Goal: Task Accomplishment & Management: Use online tool/utility

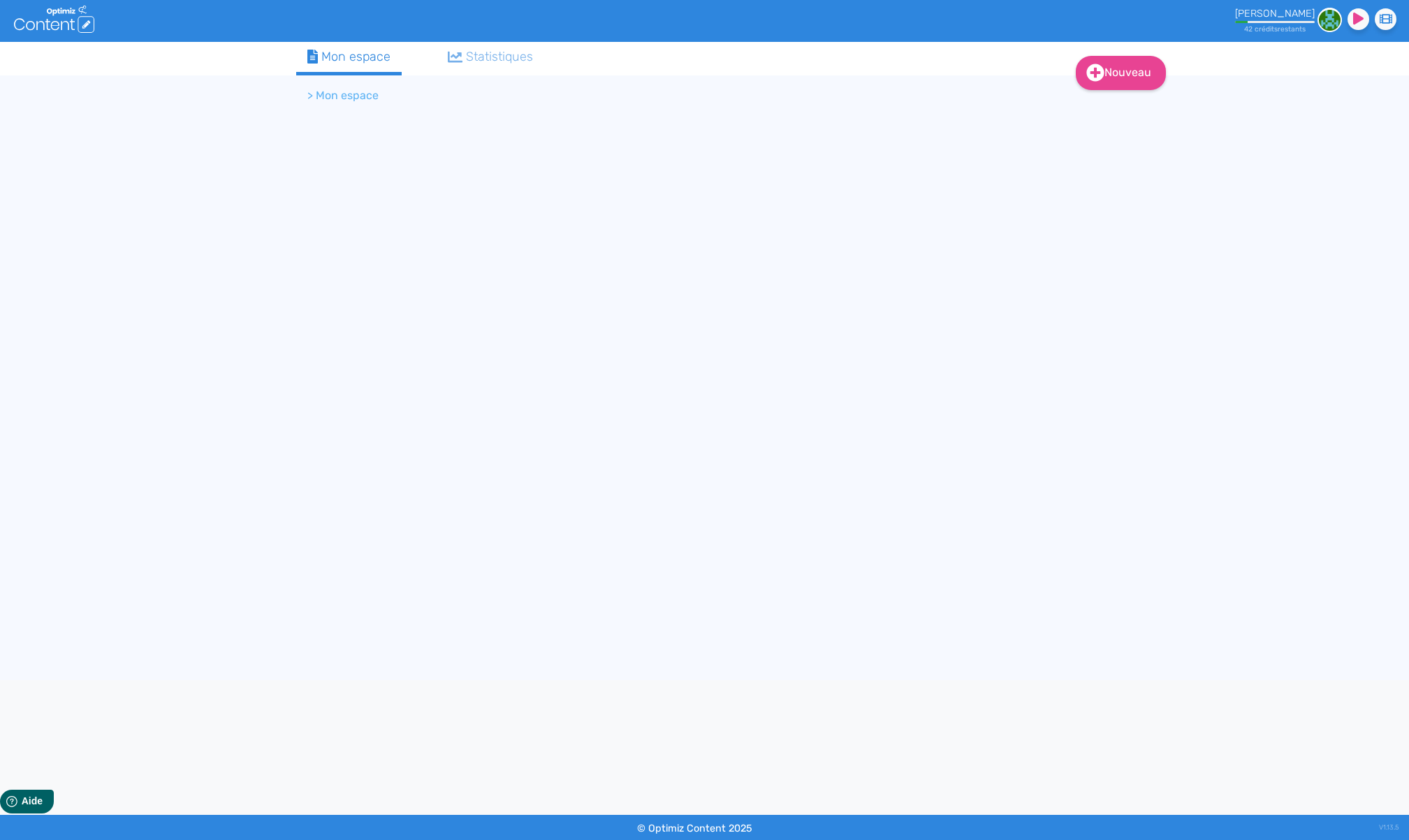
click at [589, 556] on div "Nouveau Contenu Dossier Mon espace Statistiques > Mon espace" at bounding box center [704, 361] width 838 height 639
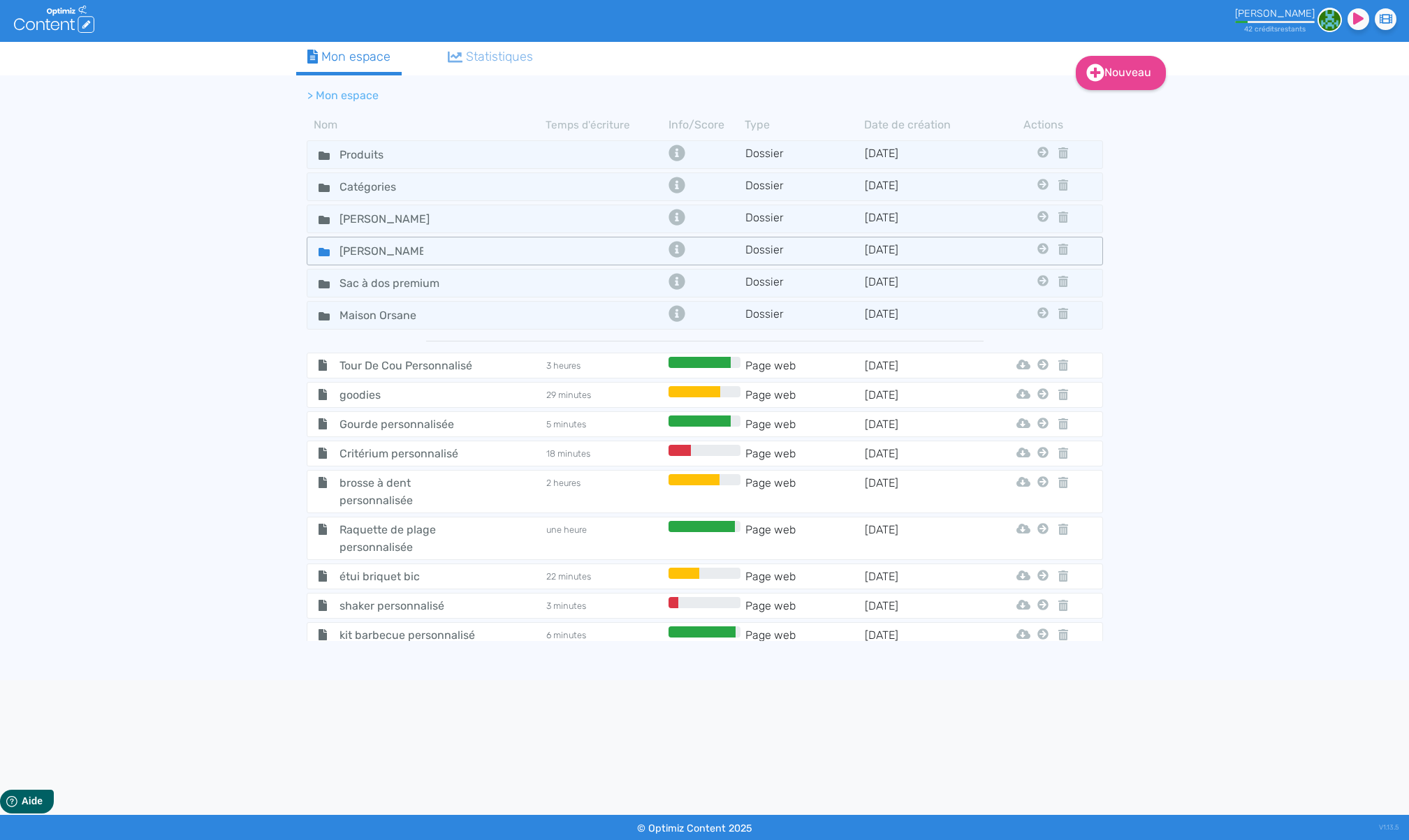
click at [497, 243] on div "[PERSON_NAME] 2025" at bounding box center [426, 251] width 236 height 20
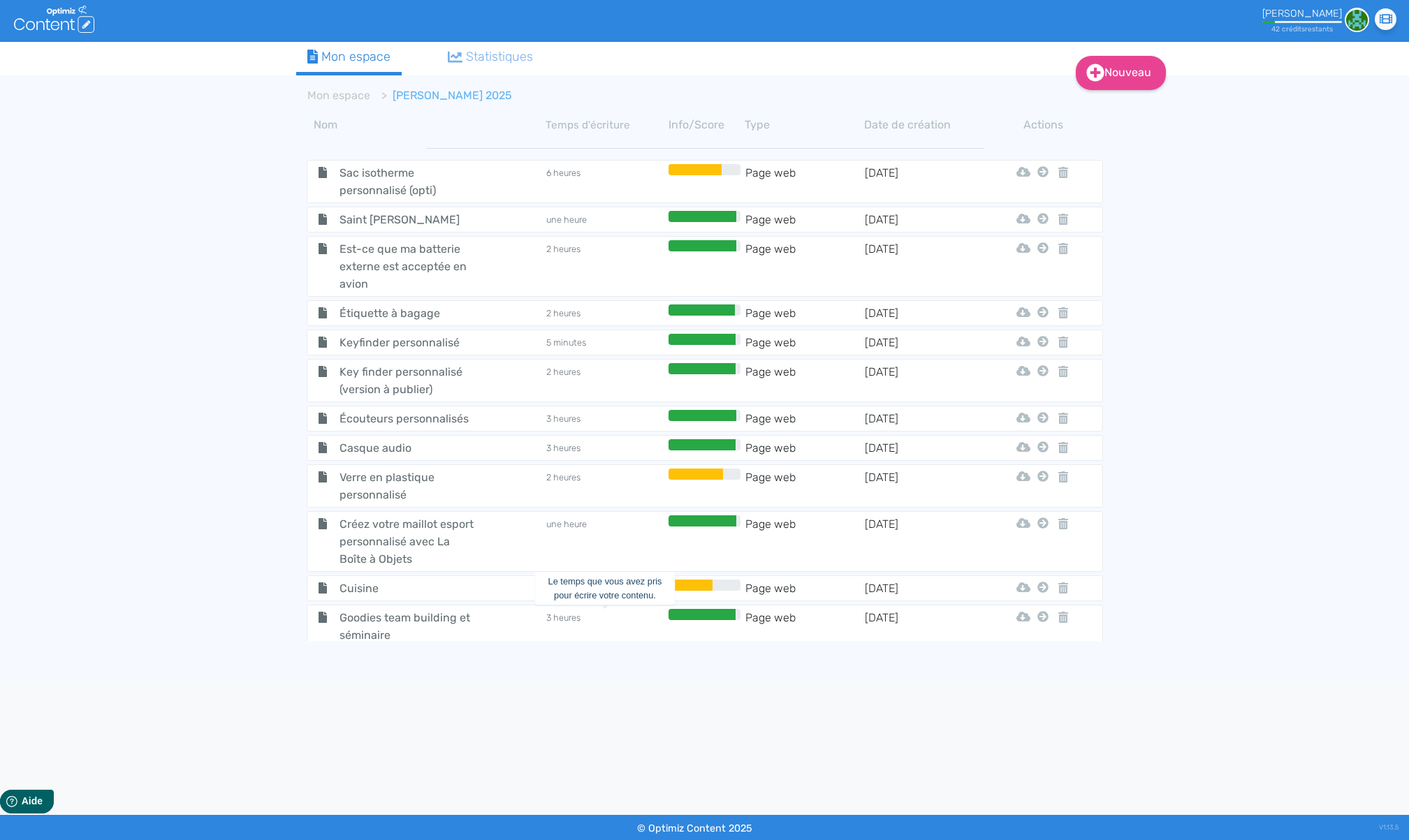
scroll to position [1008, 0]
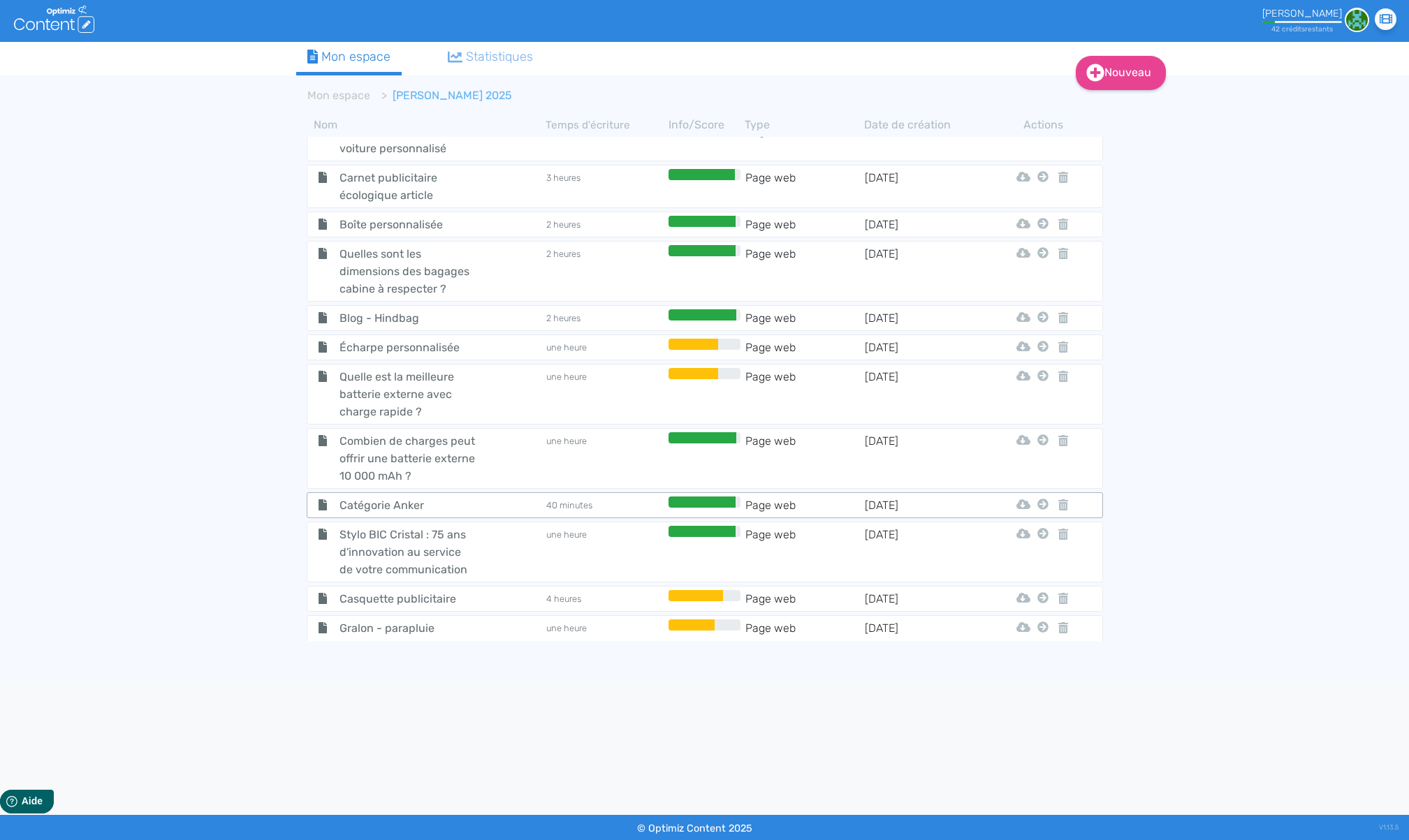
click at [611, 497] on td "40 minutes" at bounding box center [605, 505] width 120 height 17
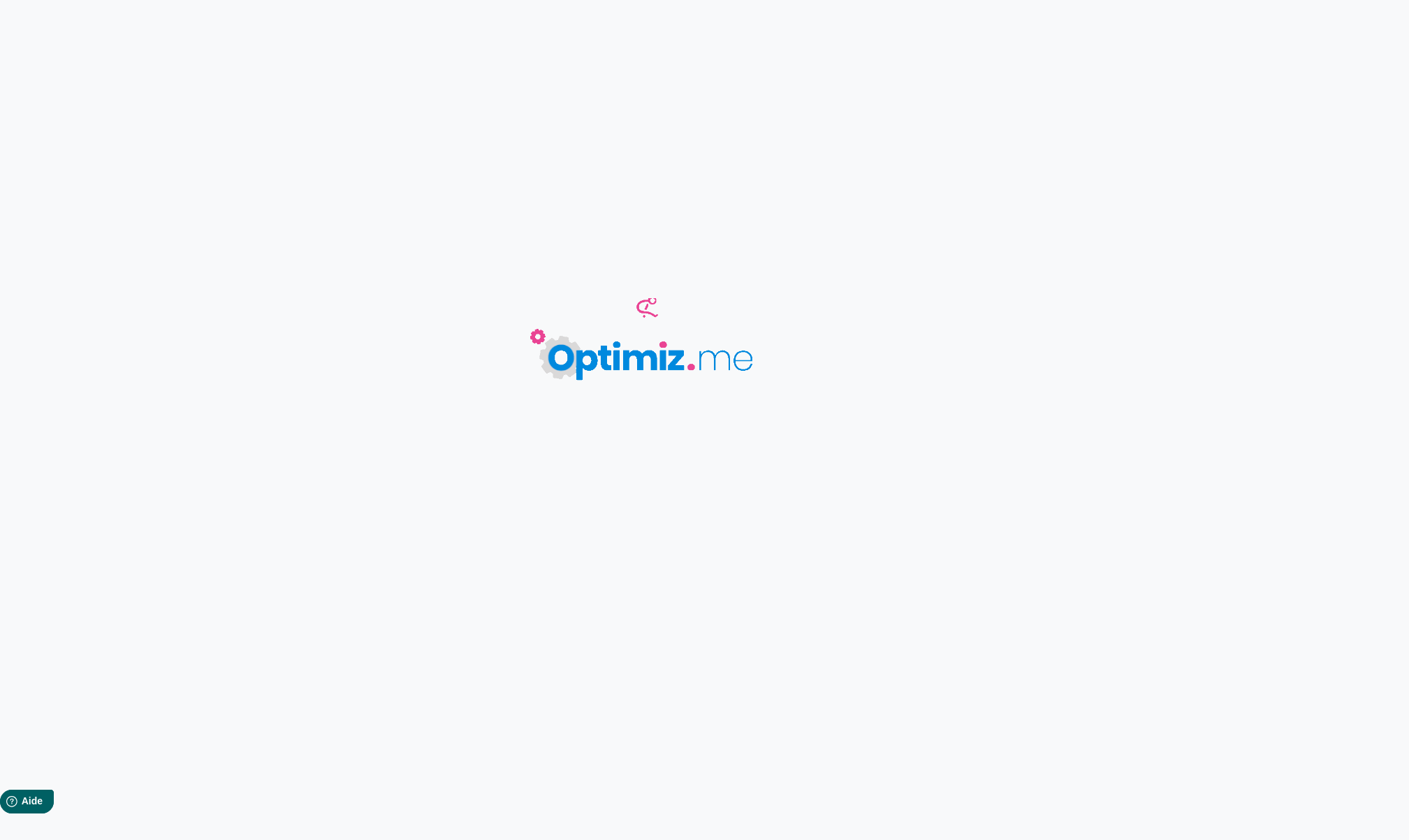
type input "Catégorie Anker"
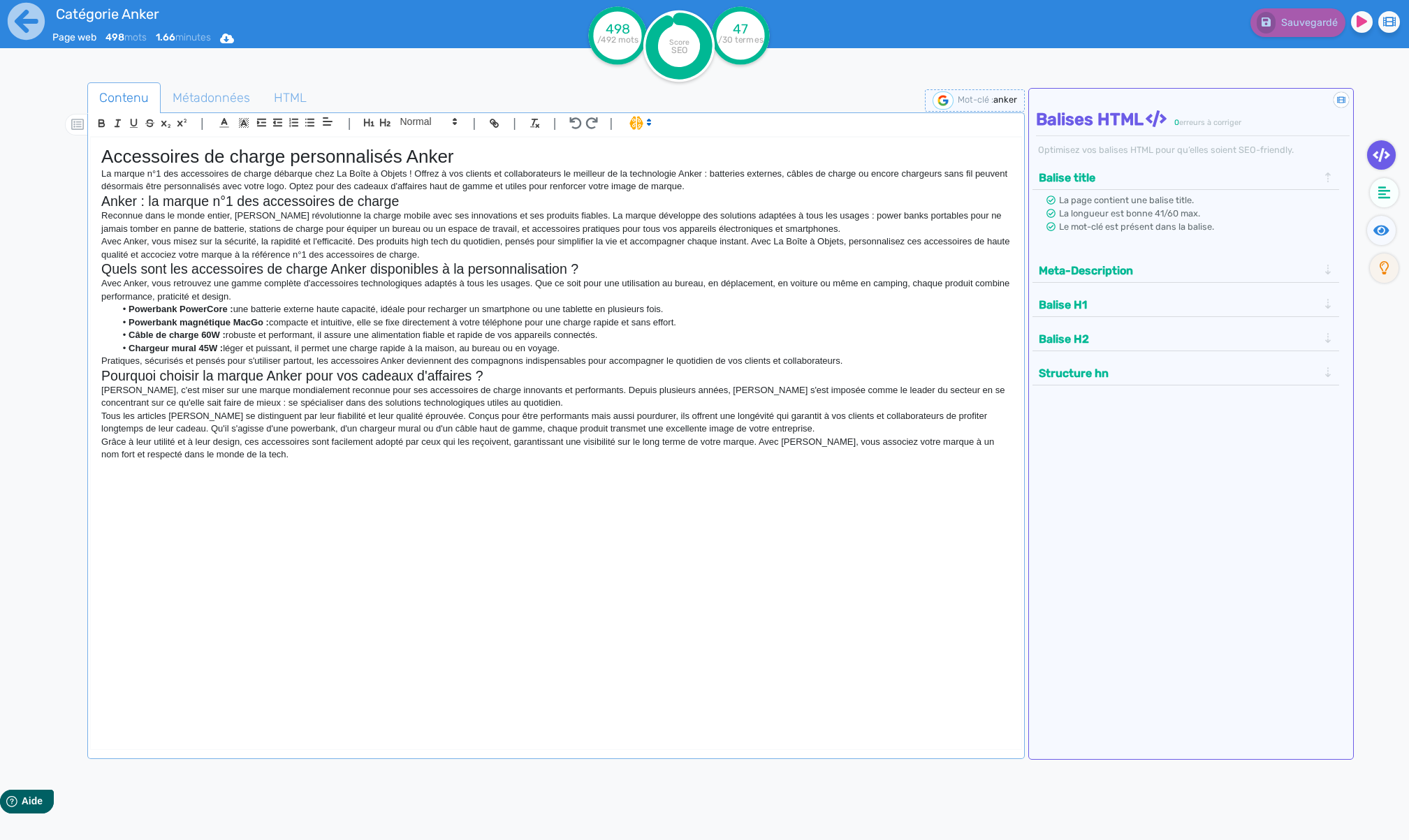
click at [433, 155] on h1 "Accessoires de charge personnalisés Anker" at bounding box center [556, 157] width 909 height 22
copy h1 "Anker"
click at [222, 102] on span "Métadonnées" at bounding box center [210, 97] width 100 height 38
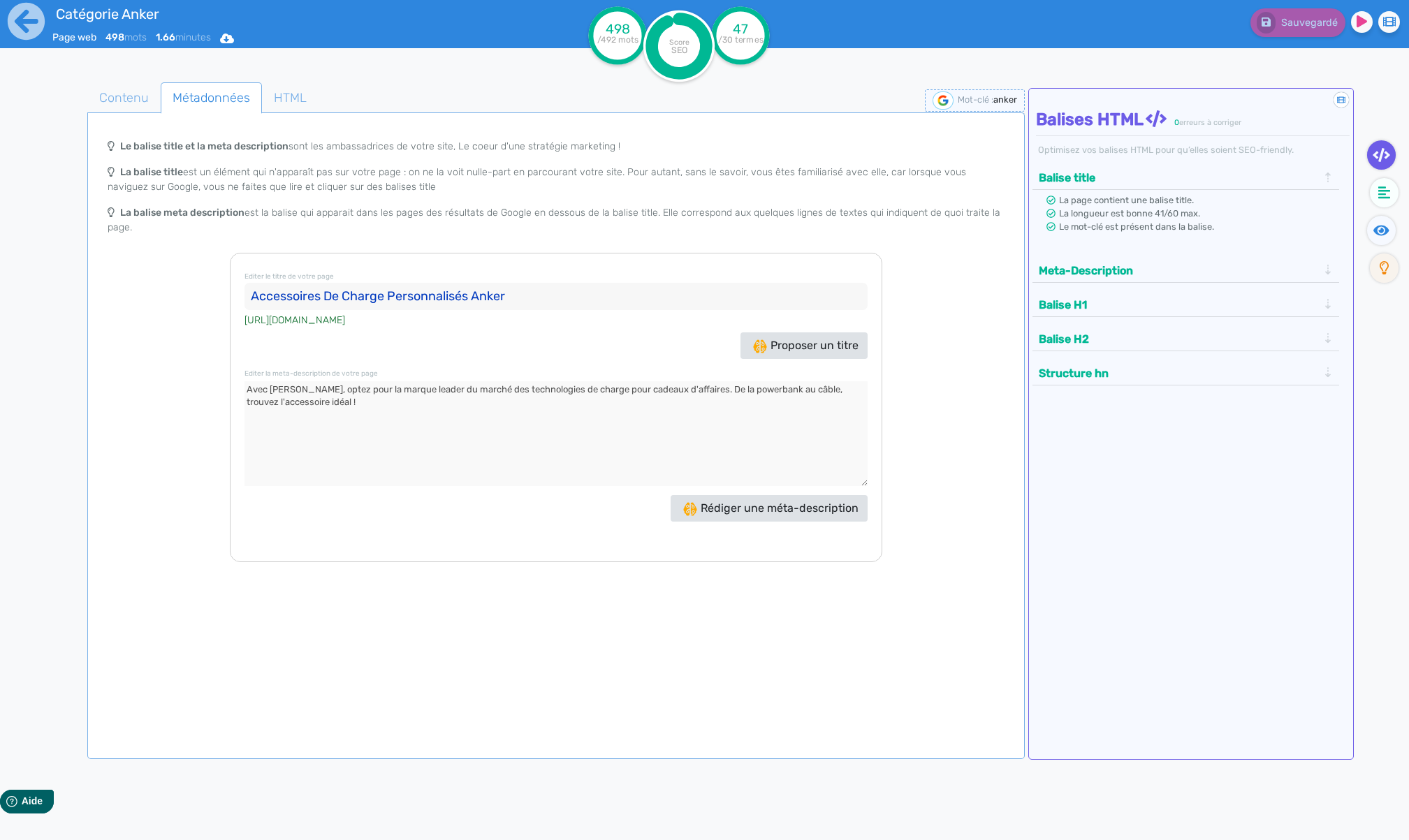
click at [370, 296] on input "Accessoires De Charge Personnalisés Anker" at bounding box center [555, 296] width 623 height 28
click at [350, 406] on textarea at bounding box center [555, 434] width 623 height 105
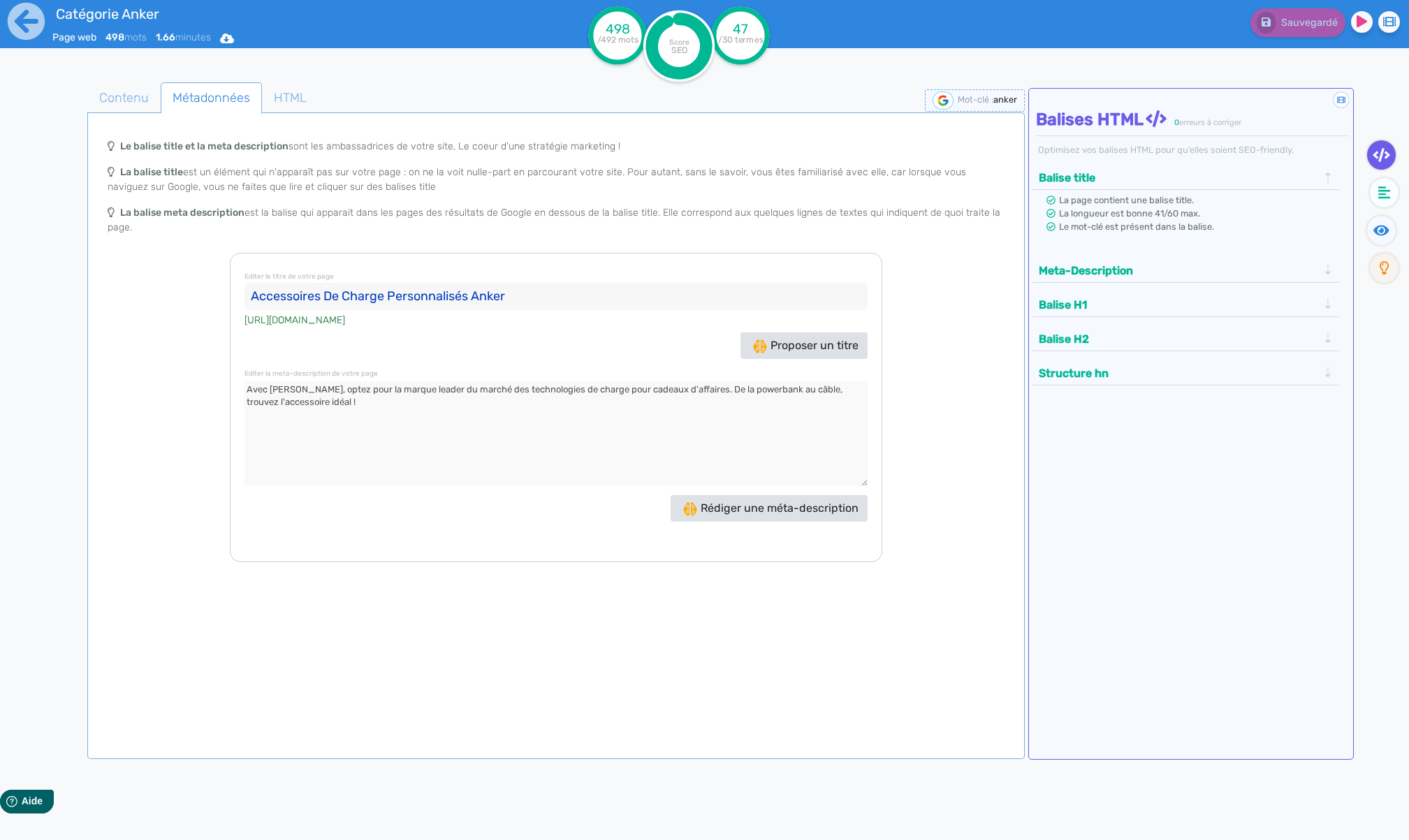
click at [350, 406] on textarea at bounding box center [555, 434] width 623 height 105
click at [126, 84] on span "Contenu" at bounding box center [124, 97] width 72 height 38
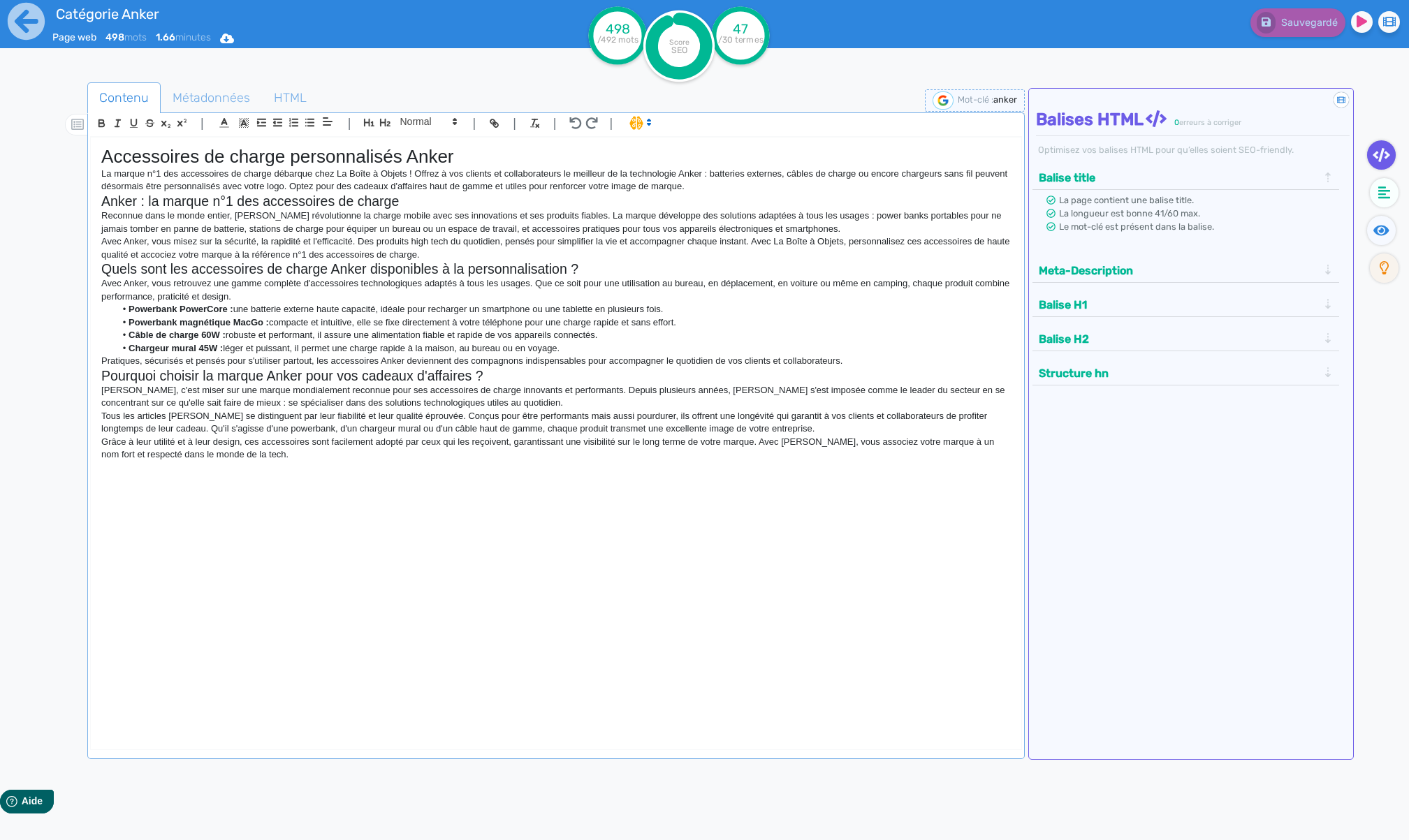
click at [275, 164] on h1 "Accessoires de charge personnalisés Anker" at bounding box center [556, 157] width 909 height 22
copy h1 "Accessoires de charge personnalisés Anker"
drag, startPoint x: 271, startPoint y: 94, endPoint x: 264, endPoint y: 105, distance: 13.0
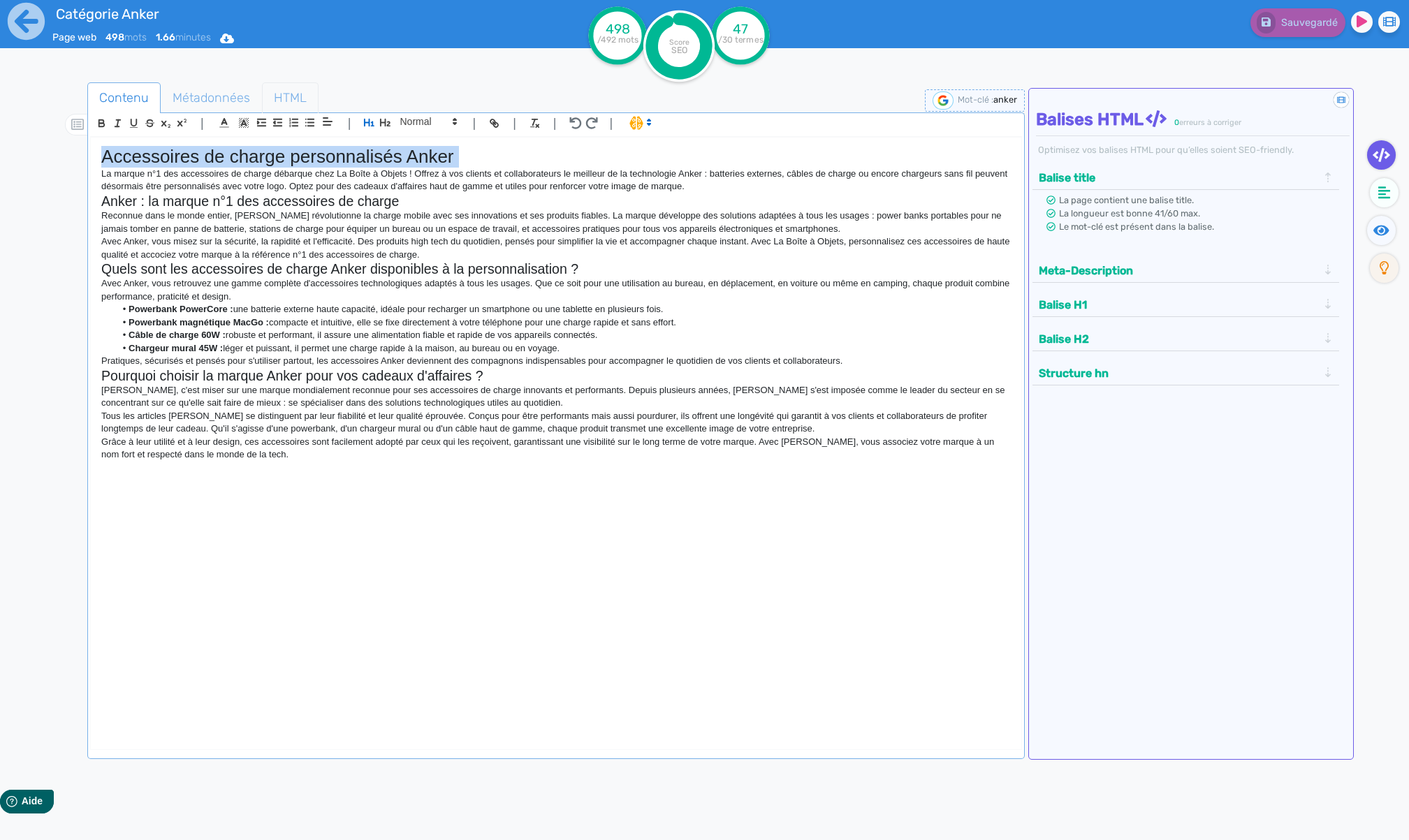
click at [271, 94] on span "HTML" at bounding box center [290, 97] width 55 height 38
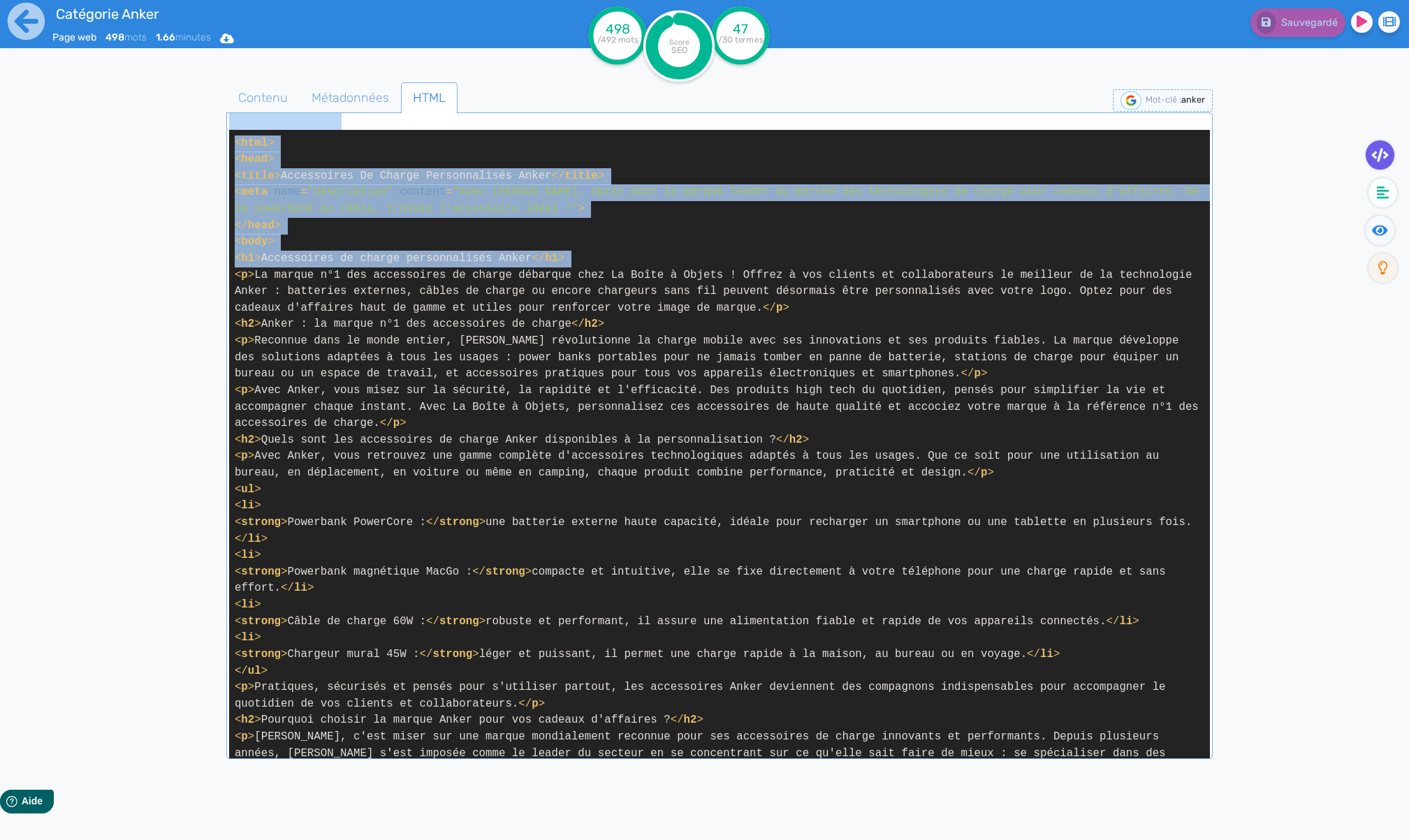
scroll to position [147, 0]
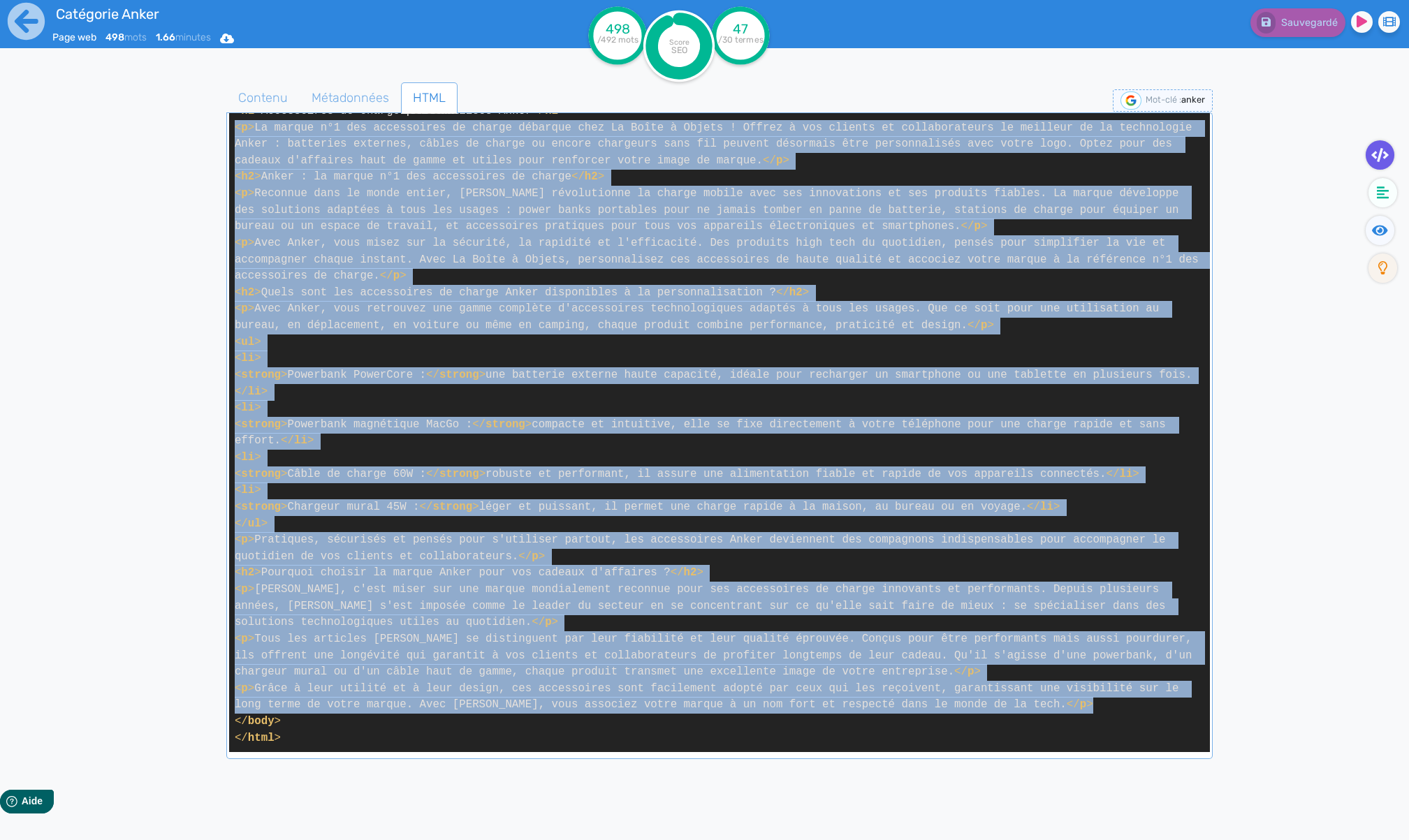
drag, startPoint x: 234, startPoint y: 273, endPoint x: 1274, endPoint y: 676, distance: 1115.4
click at [1170, 702] on code "< html > < head > < title > Accessoires De Charge Personnalisés Anker </ title …" at bounding box center [719, 368] width 981 height 770
copy span "< l > Ip dolors a°6 con adipiscinge se doeius temporin utla Et Dolor m Aliqua !…"
